Goal: Book appointment/travel/reservation

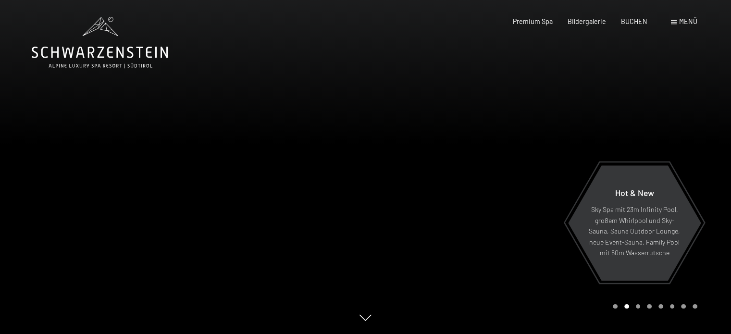
click at [687, 17] on span "Menü" at bounding box center [688, 21] width 18 height 8
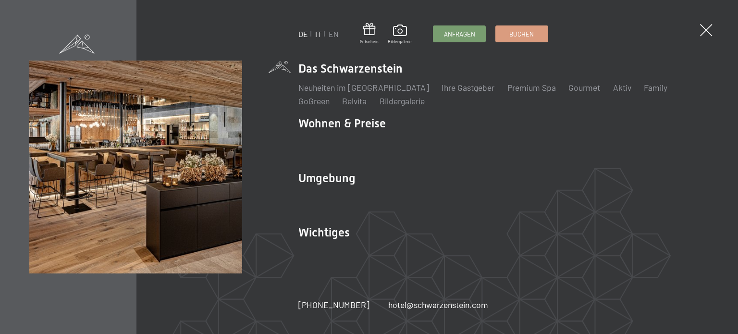
click at [319, 34] on link "IT" at bounding box center [318, 33] width 6 height 9
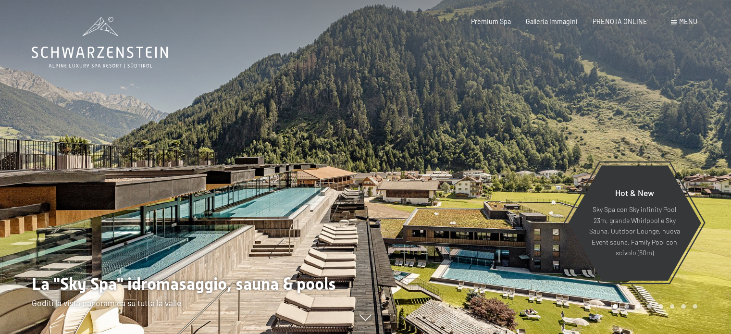
click at [694, 18] on span "Menu" at bounding box center [688, 21] width 18 height 8
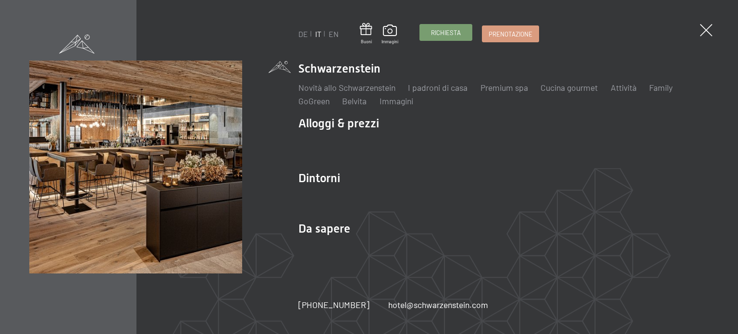
click at [440, 33] on span "Richiesta" at bounding box center [446, 32] width 30 height 9
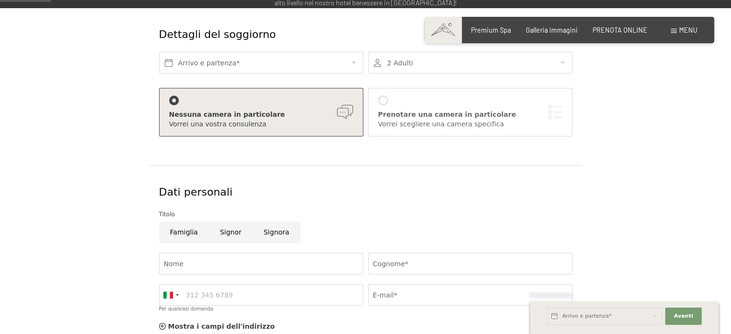
scroll to position [144, 0]
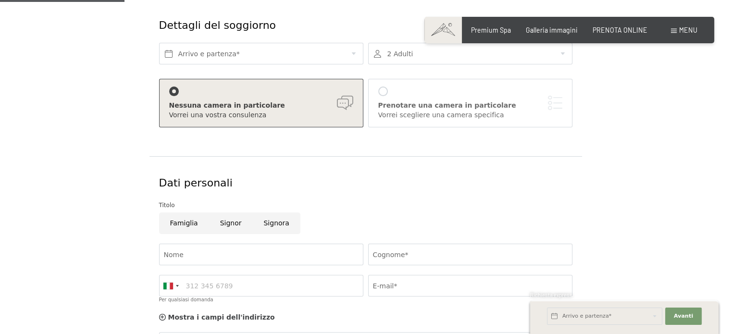
click at [470, 56] on div at bounding box center [470, 54] width 204 height 22
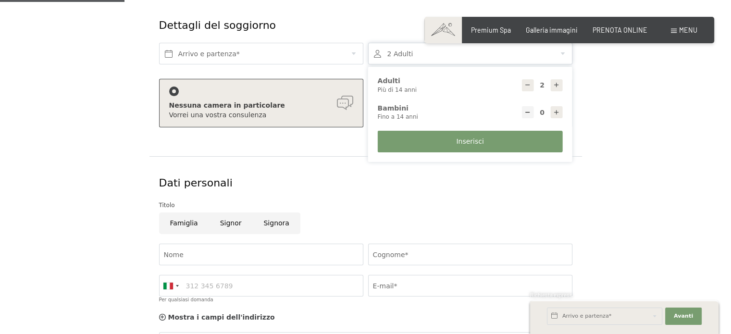
click at [526, 84] on icon at bounding box center [527, 85] width 7 height 7
type input "1"
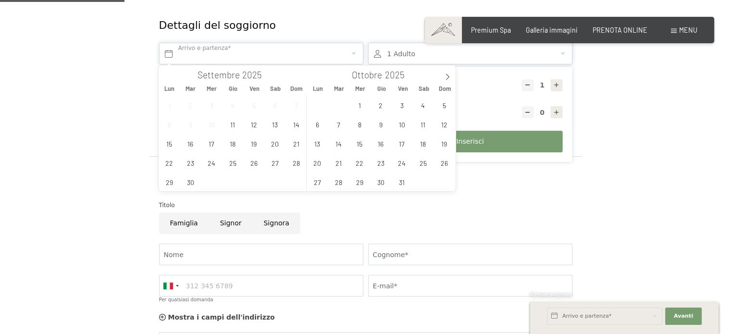
click at [243, 58] on input "text" at bounding box center [261, 54] width 204 height 22
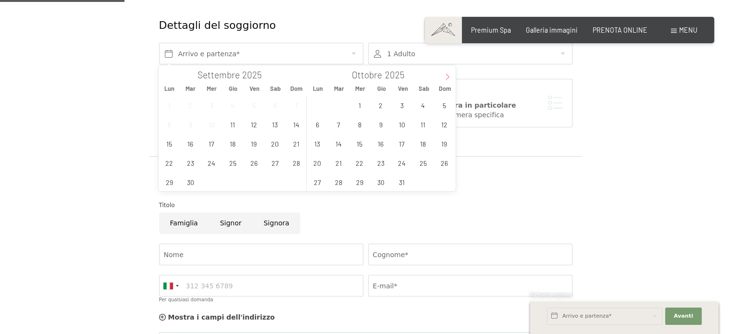
click at [444, 74] on span at bounding box center [447, 73] width 16 height 16
click at [340, 149] on span "11" at bounding box center [338, 143] width 19 height 19
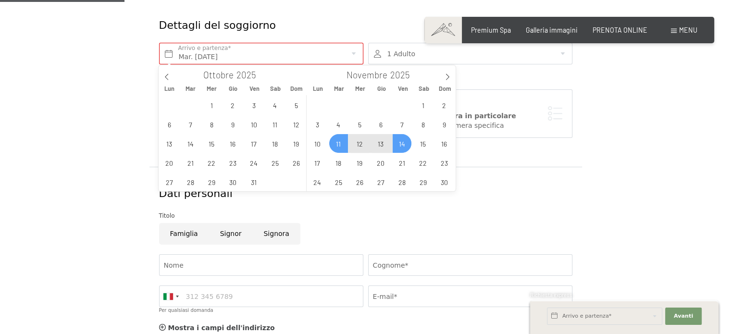
click at [397, 142] on span "14" at bounding box center [402, 143] width 19 height 19
type input "Mar. 11/11/2025 - Ven. 14/11/2025"
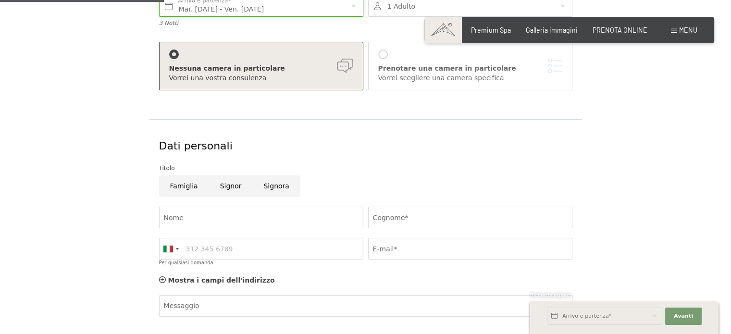
scroll to position [192, 0]
click at [228, 184] on input "Signor" at bounding box center [231, 186] width 44 height 22
radio input "true"
click at [238, 225] on input "Nome" at bounding box center [261, 217] width 204 height 22
type input "giulio"
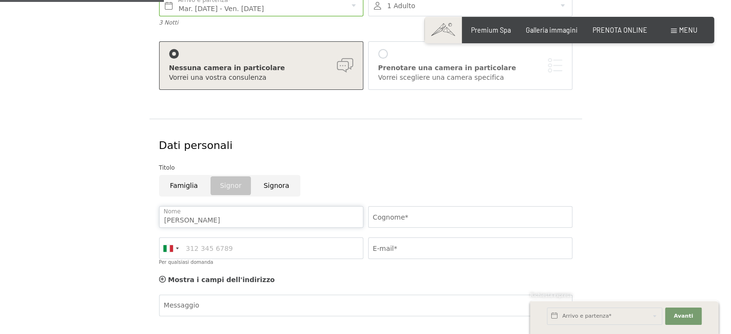
type input "cosaro"
type input "3494984665"
type input "giulio.cosaro@gmail.com"
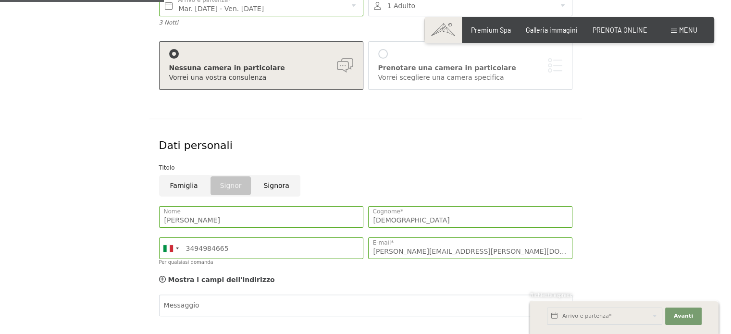
click at [74, 173] on div "Dettagli del soggiorno Mar. 11/11/2025 - Ven. 14/11/2025 Arrivo e partenza* 3 N…" at bounding box center [365, 192] width 641 height 482
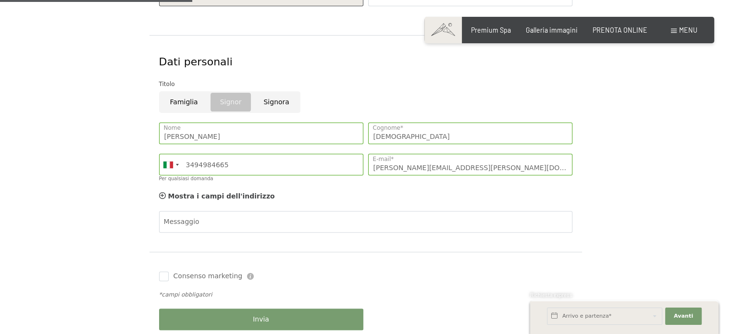
scroll to position [288, 0]
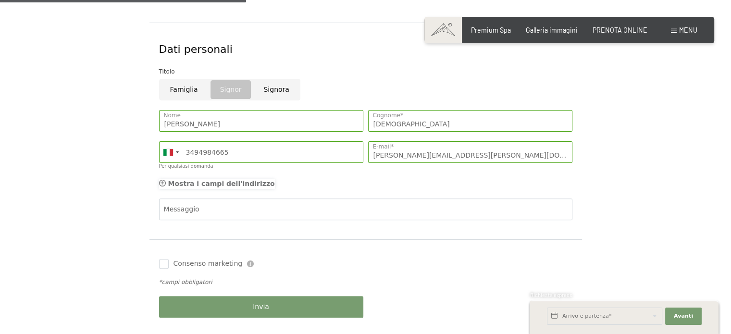
click at [161, 183] on icon at bounding box center [162, 183] width 7 height 7
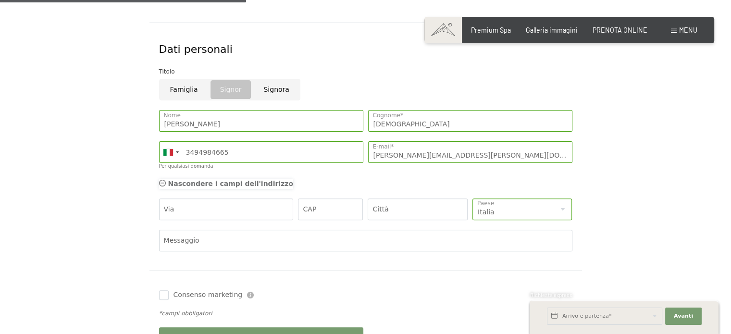
click at [161, 183] on icon at bounding box center [162, 183] width 7 height 7
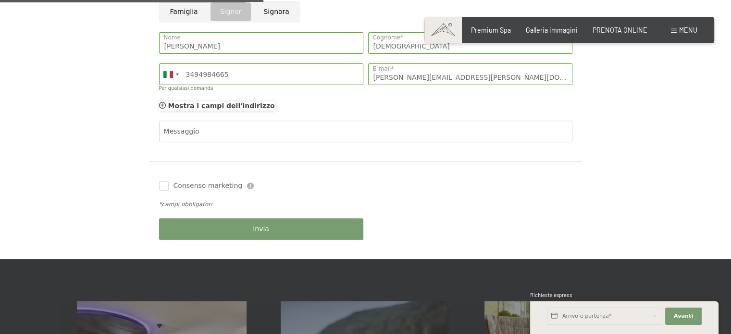
scroll to position [385, 0]
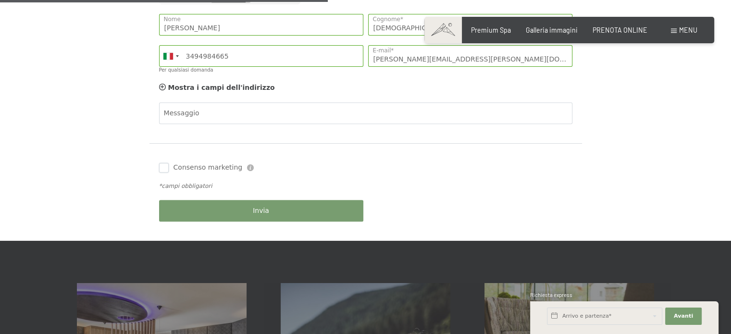
click at [161, 167] on input "Consenso marketing" at bounding box center [164, 168] width 10 height 10
checkbox input "true"
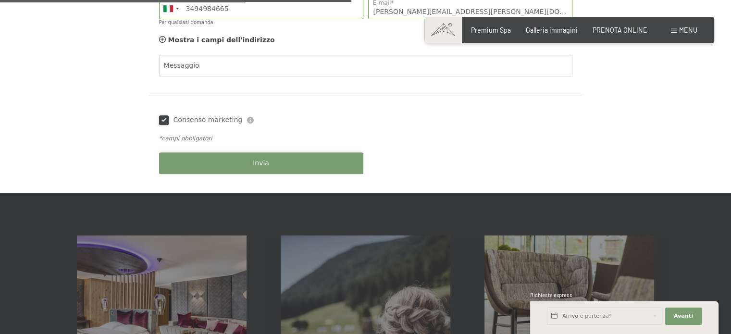
scroll to position [433, 0]
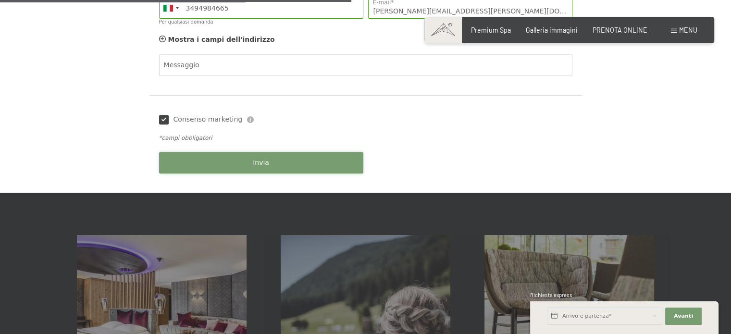
click at [275, 164] on button "Invia" at bounding box center [261, 163] width 204 height 22
